Goal: Transaction & Acquisition: Purchase product/service

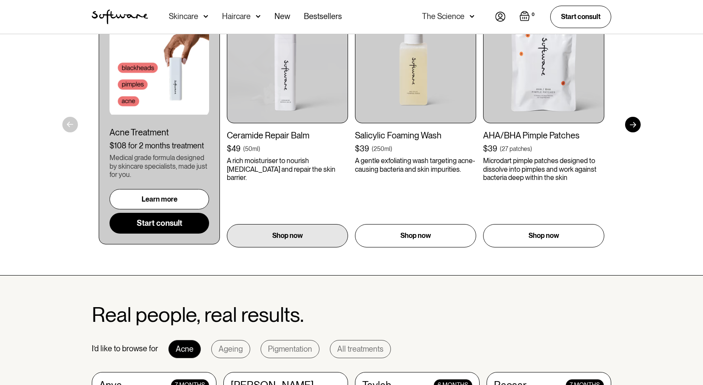
scroll to position [563, 0]
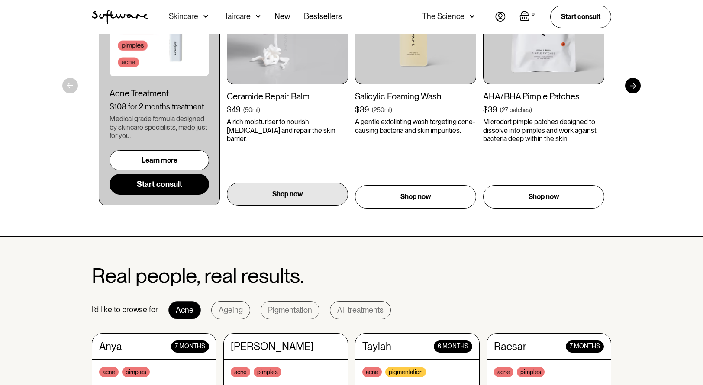
click at [313, 201] on div "Shop now" at bounding box center [287, 194] width 121 height 23
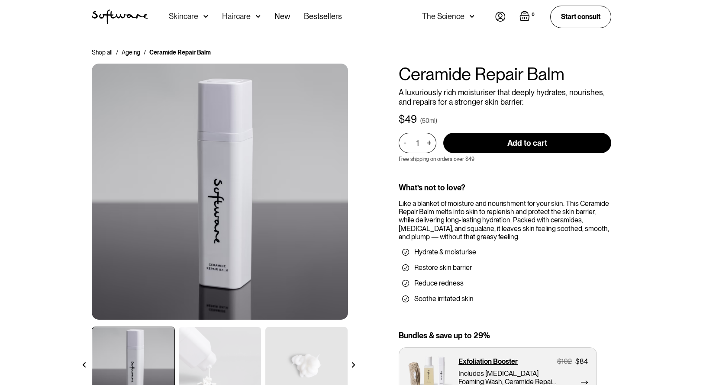
click at [513, 148] on input "Add to cart" at bounding box center [527, 143] width 168 height 20
type input "Add to cart"
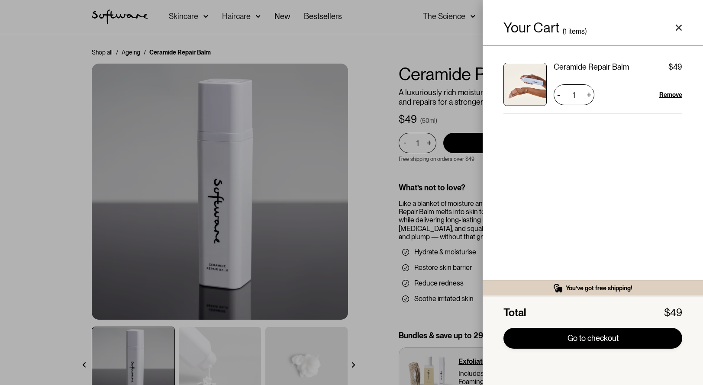
click at [620, 340] on link "Go to checkout" at bounding box center [592, 338] width 179 height 21
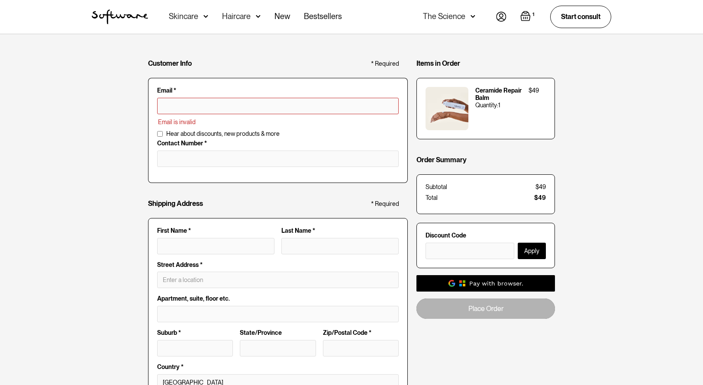
click at [257, 107] on input "text" at bounding box center [278, 106] width 242 height 16
type input "zane.pollard@hotmail.com"
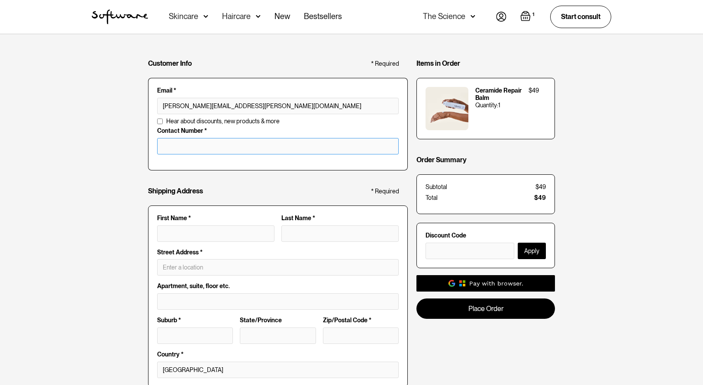
click at [201, 146] on input "tel" at bounding box center [278, 146] width 242 height 16
click at [194, 231] on input "First Name *" at bounding box center [215, 234] width 117 height 16
click at [213, 142] on input "tel" at bounding box center [278, 146] width 242 height 16
type input "042200515002"
click at [196, 237] on input "First Name *" at bounding box center [215, 234] width 117 height 16
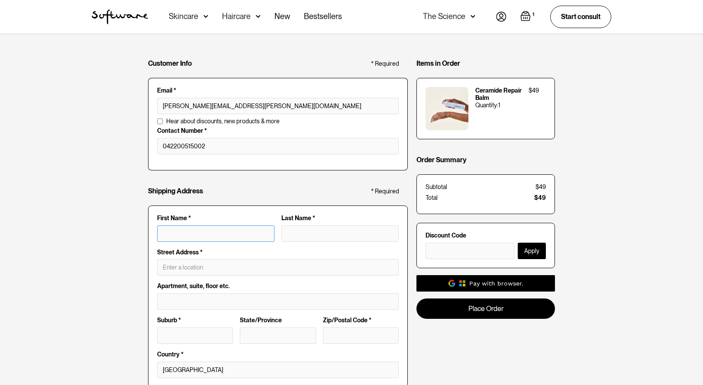
type input "Z"
type input "ZA"
type input "ZAe"
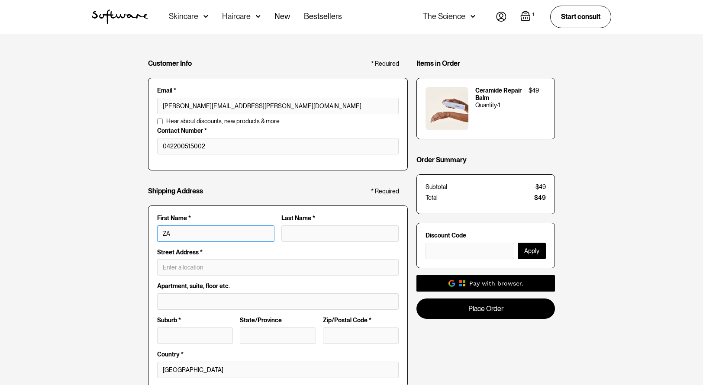
type input "ZAe"
type input "ZA"
type input "Z"
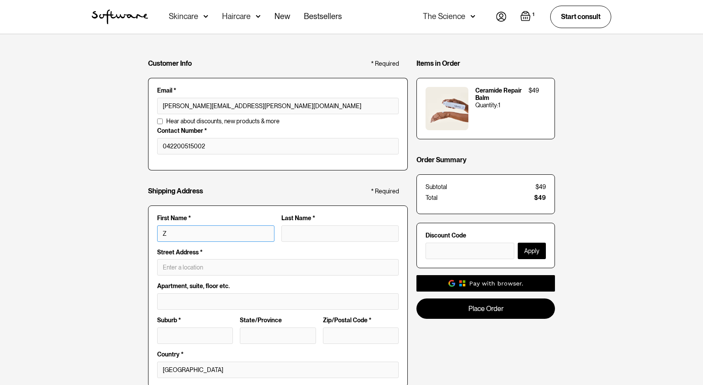
type input "Za"
type input "Zan"
type input "Zane"
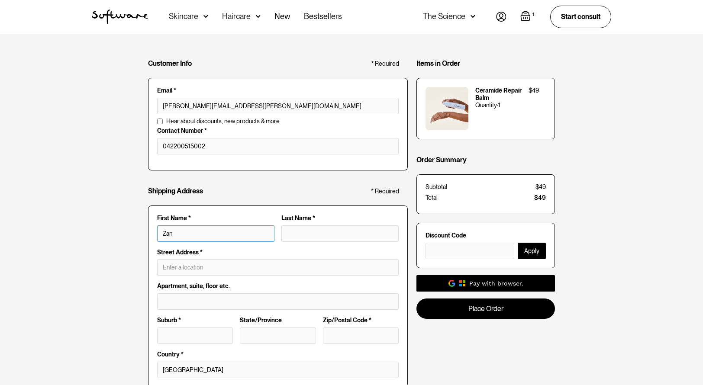
type input "Zane"
type input "P"
type input "Zane P"
type input "Po"
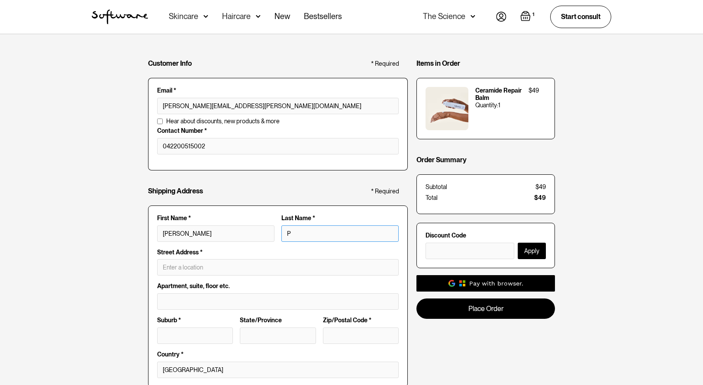
type input "Zane Po"
type input "Pol"
type input "Zane Pol"
type input "Poll"
type input "Zane Poll"
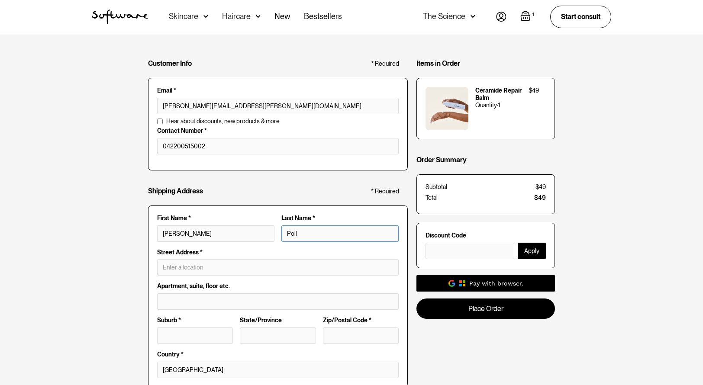
type input "Polla"
type input "Zane Polla"
type input "Pollar"
type input "Zane Pollar"
type input "Pollard"
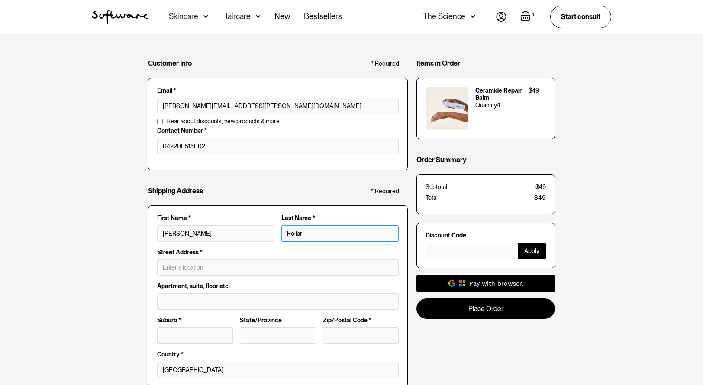
type input "Zane Pollard"
type input "Pollard"
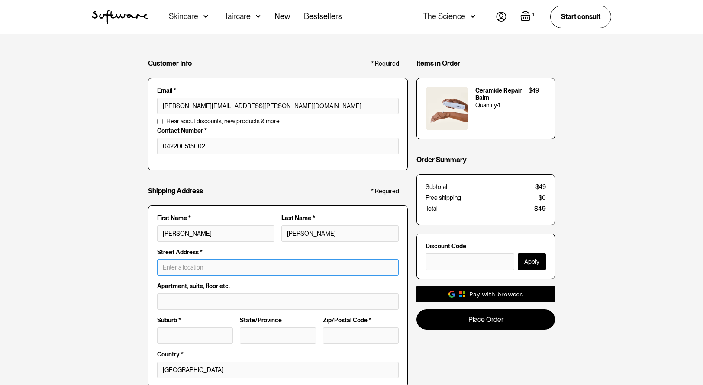
paste input "24 Kyabra Street"
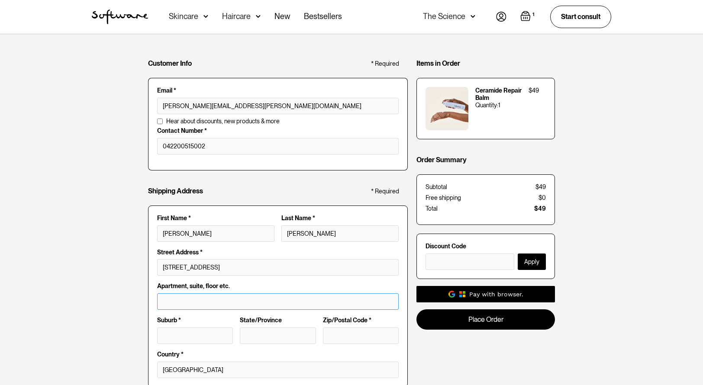
type input "24 Kyabra St"
type input "Newstead"
type input "QLD"
type input "4006"
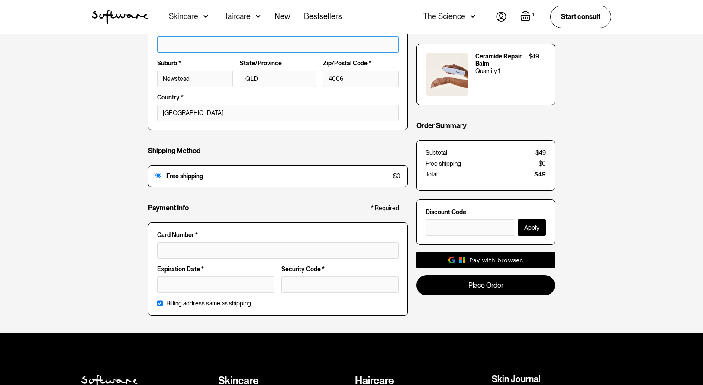
scroll to position [260, 0]
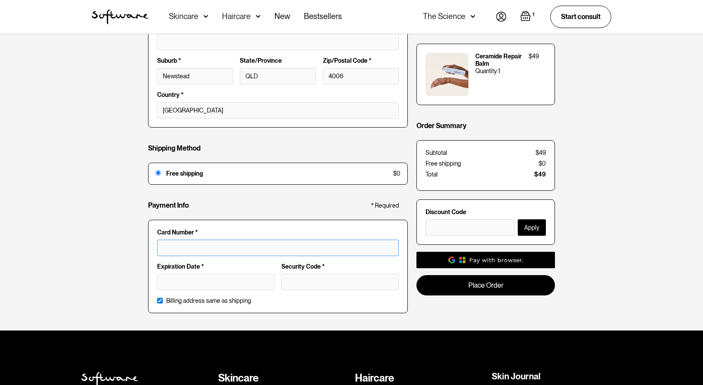
click at [121, 233] on div "Customer Info * Required Email * zane.pollard@hotmail.com Email is invalid Addi…" at bounding box center [351, 52] width 703 height 556
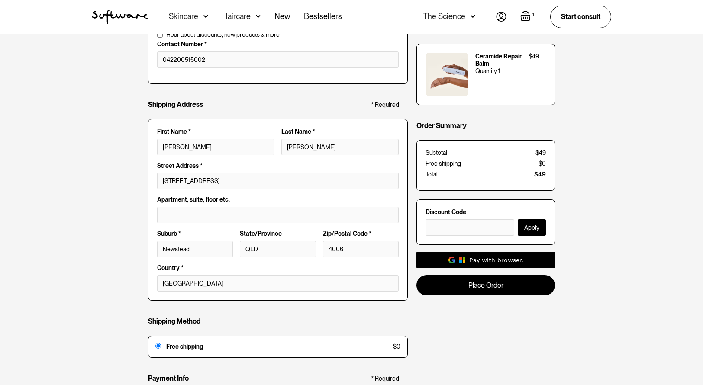
scroll to position [0, 0]
